Goal: Navigation & Orientation: Find specific page/section

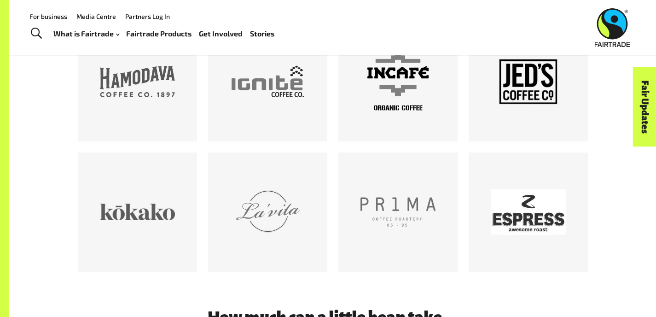
scroll to position [1840, 0]
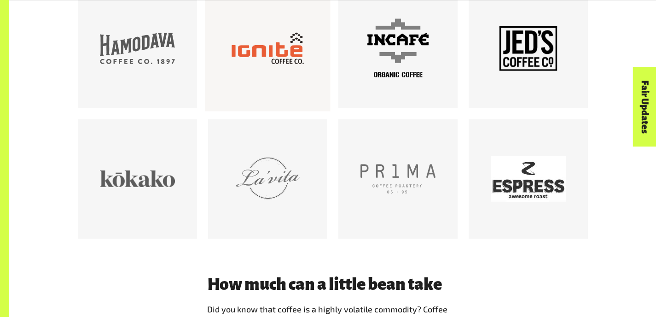
click at [254, 86] on div at bounding box center [267, 48] width 75 height 75
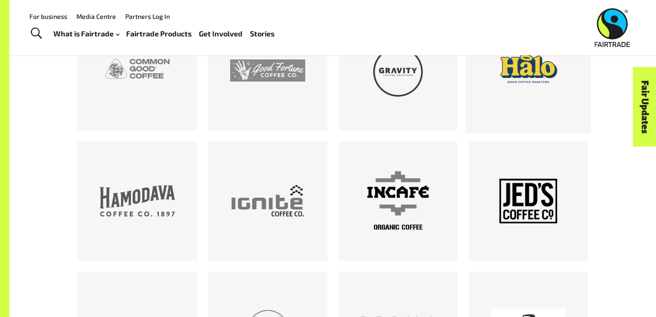
scroll to position [1855, 0]
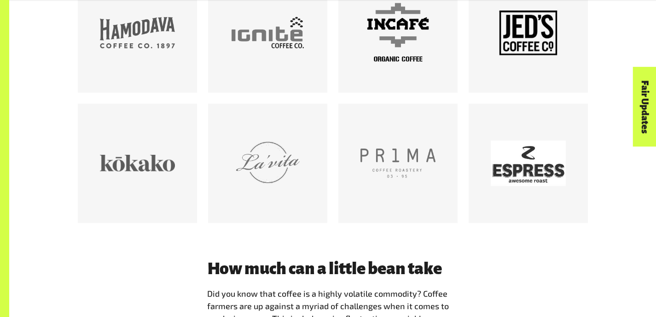
click at [541, 70] on div at bounding box center [528, 32] width 75 height 75
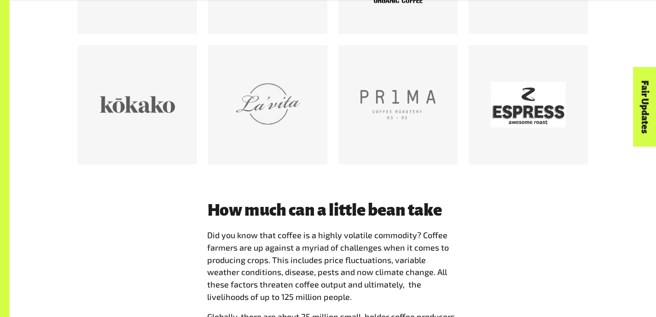
scroll to position [1915, 0]
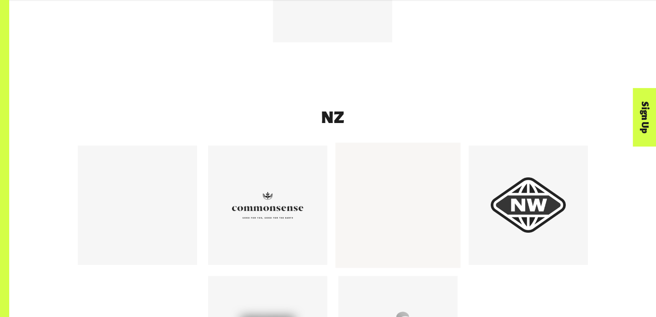
scroll to position [847, 0]
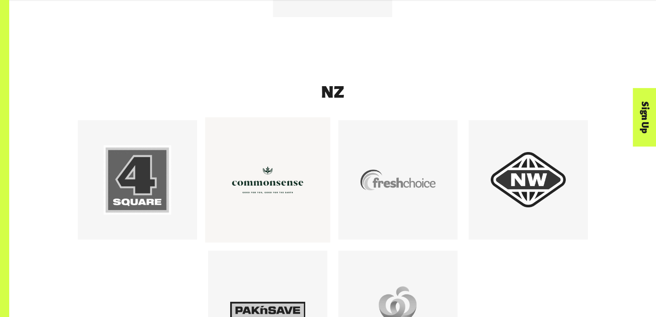
click at [285, 215] on div at bounding box center [267, 179] width 75 height 75
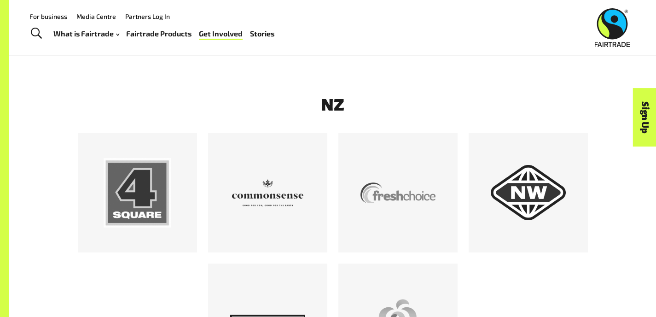
scroll to position [247, 0]
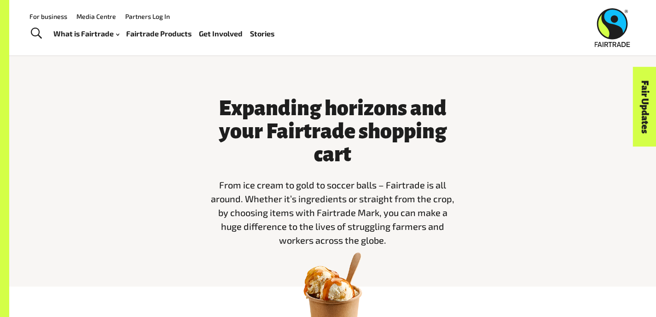
scroll to position [213, 0]
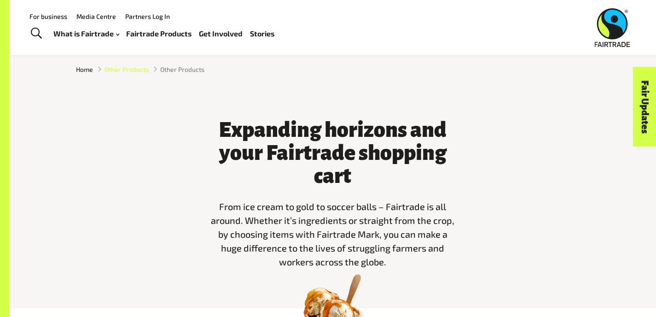
click at [110, 74] on span "Other Products" at bounding box center [126, 69] width 44 height 10
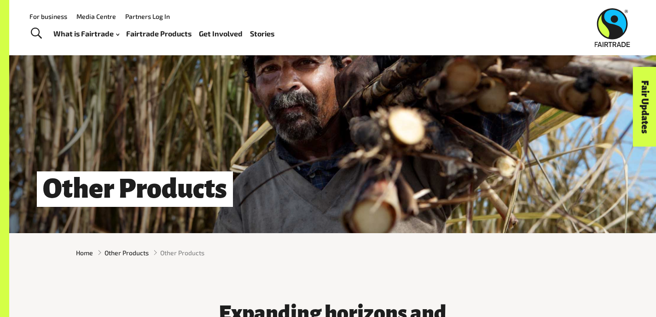
scroll to position [13, 0]
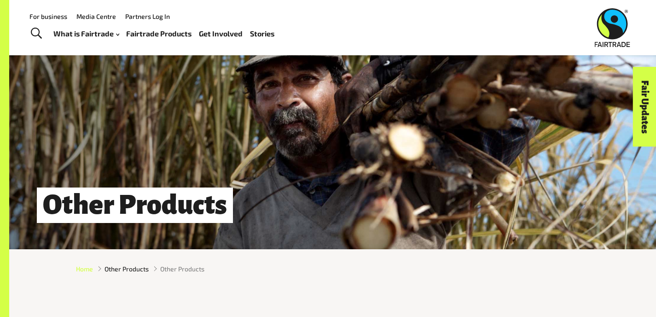
click at [76, 271] on span "Home" at bounding box center [84, 269] width 17 height 10
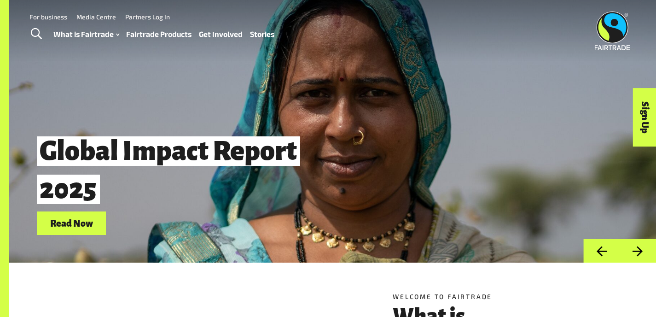
click at [159, 33] on link "Fairtrade Products" at bounding box center [158, 34] width 65 height 13
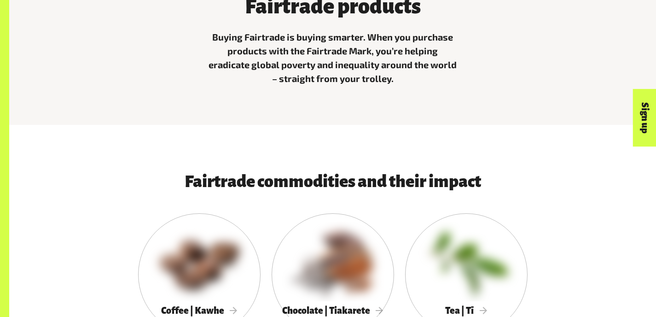
scroll to position [501, 0]
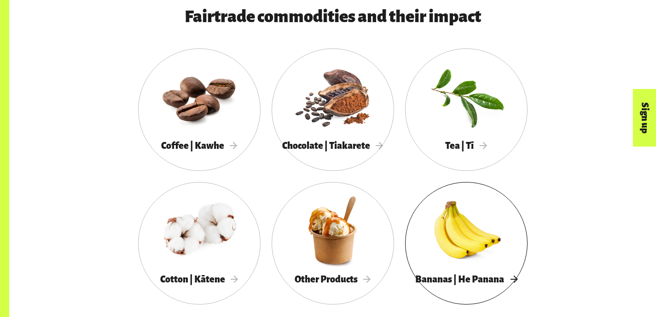
click at [405, 249] on div at bounding box center [466, 230] width 122 height 80
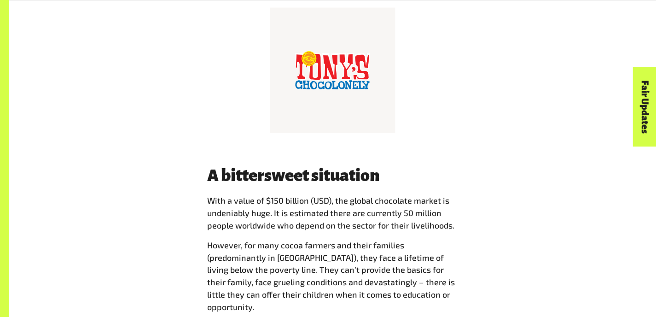
scroll to position [1001, 0]
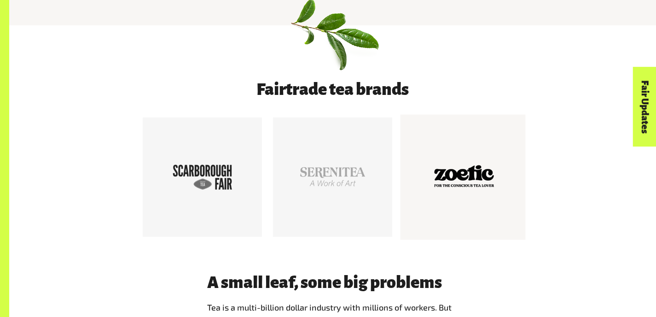
scroll to position [449, 0]
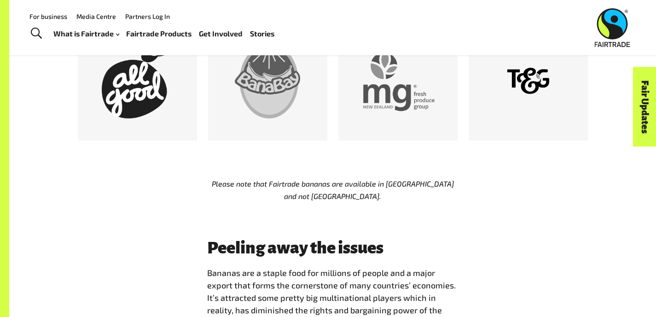
scroll to position [564, 0]
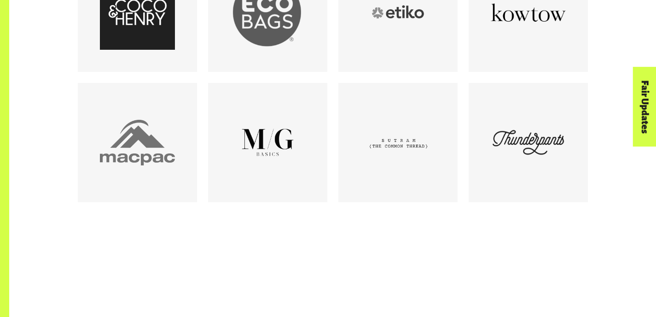
scroll to position [632, 0]
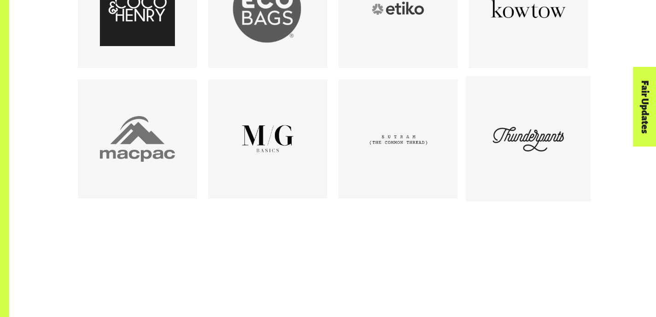
click at [566, 149] on div at bounding box center [528, 138] width 75 height 75
